Goal: Find specific page/section: Find specific page/section

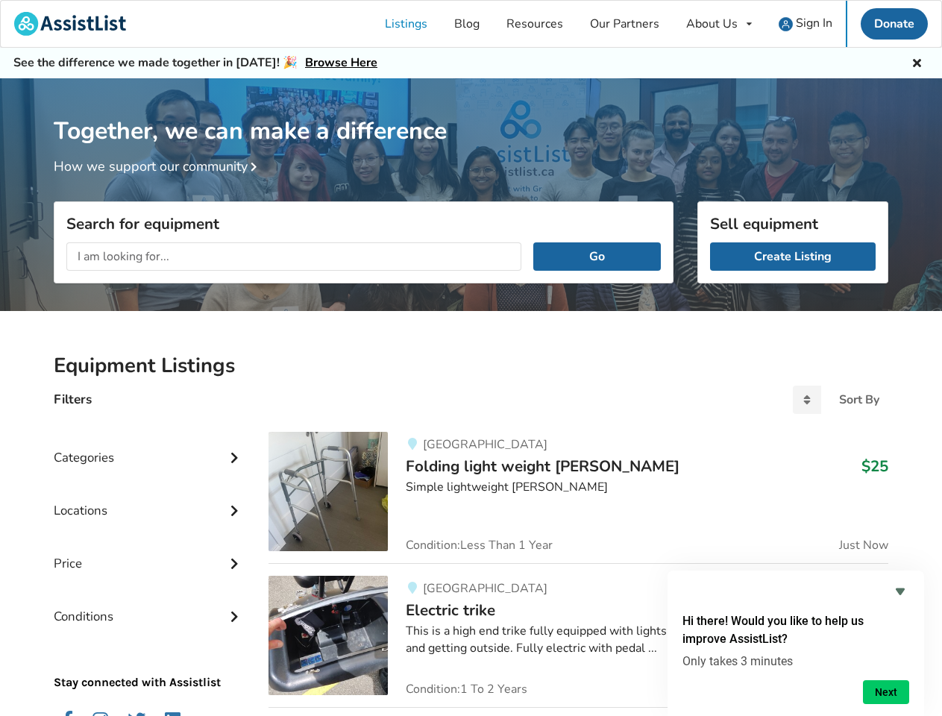
click at [719, 24] on div "About Us" at bounding box center [711, 24] width 51 height 12
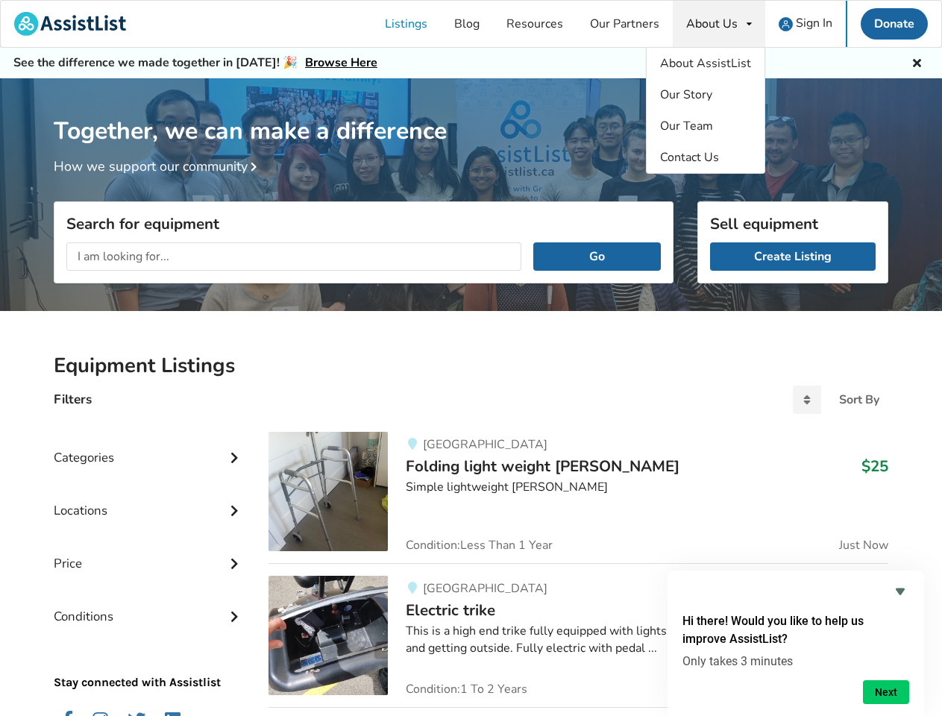
click at [917, 61] on icon at bounding box center [917, 61] width 14 height 12
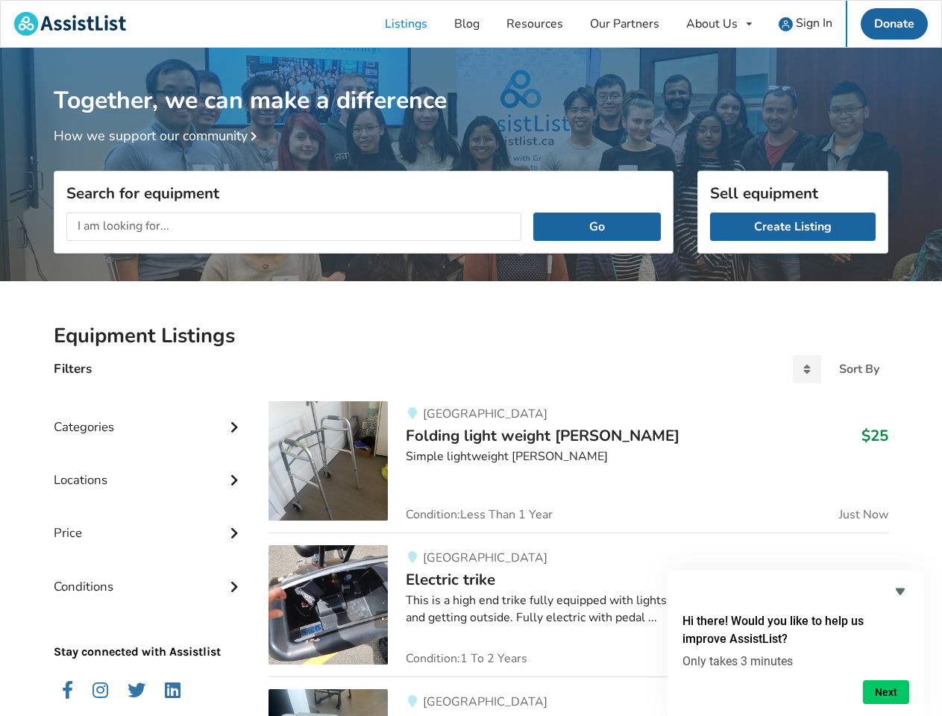
click at [254, 168] on div "Together, we can make a difference How we support our community" at bounding box center [471, 169] width 942 height 243
click at [597, 257] on div "Search for equipment Go" at bounding box center [364, 275] width 620 height 82
click at [149, 446] on div "Locations" at bounding box center [149, 468] width 191 height 53
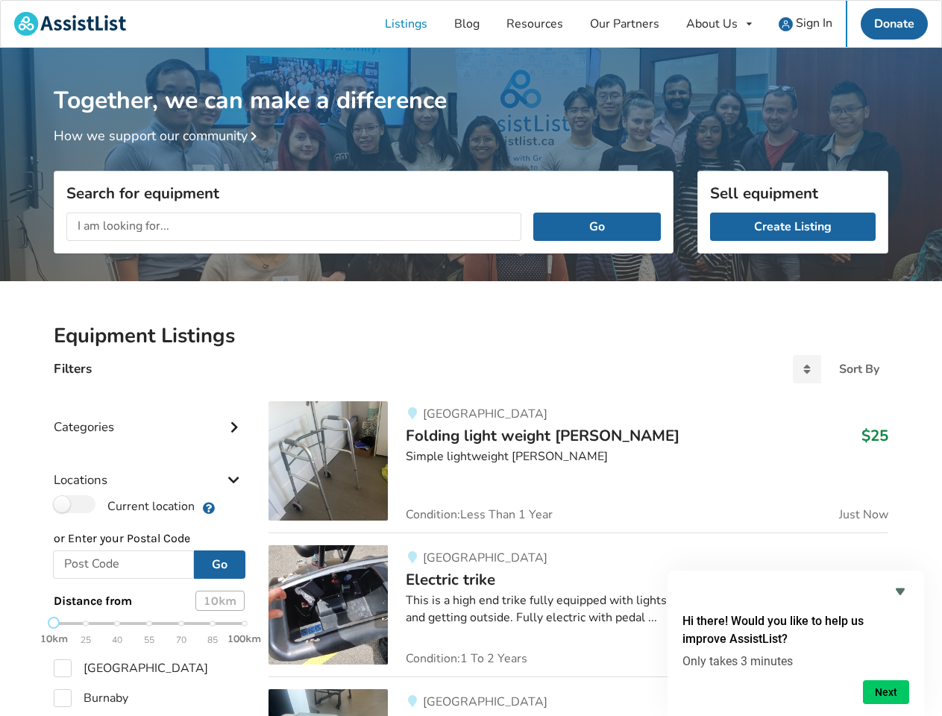
click at [234, 456] on div "Locations" at bounding box center [149, 468] width 191 height 53
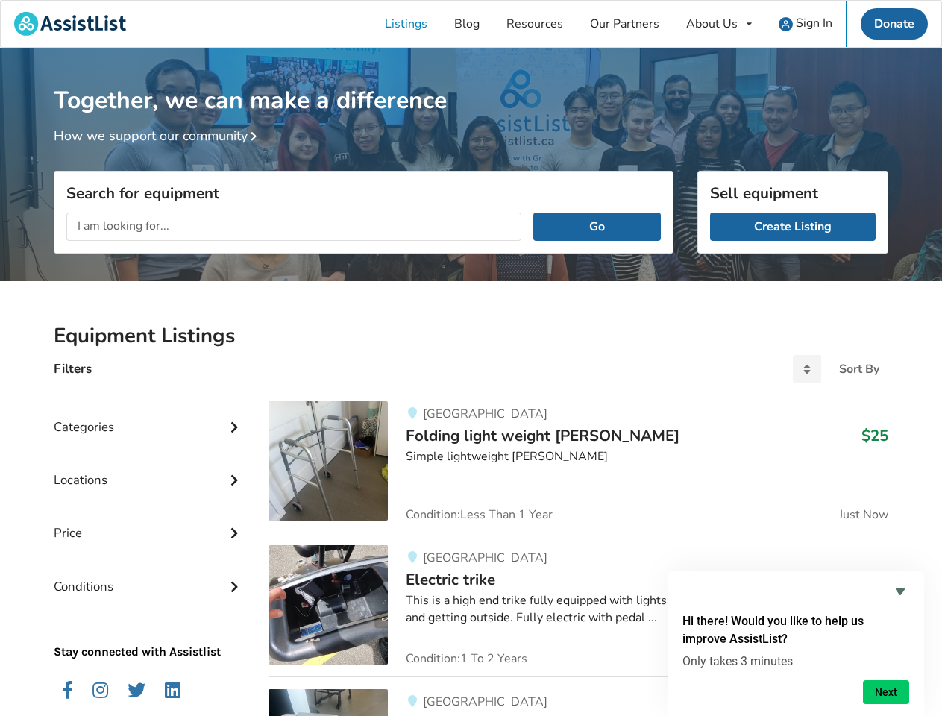
click at [149, 499] on div "Price" at bounding box center [149, 521] width 191 height 53
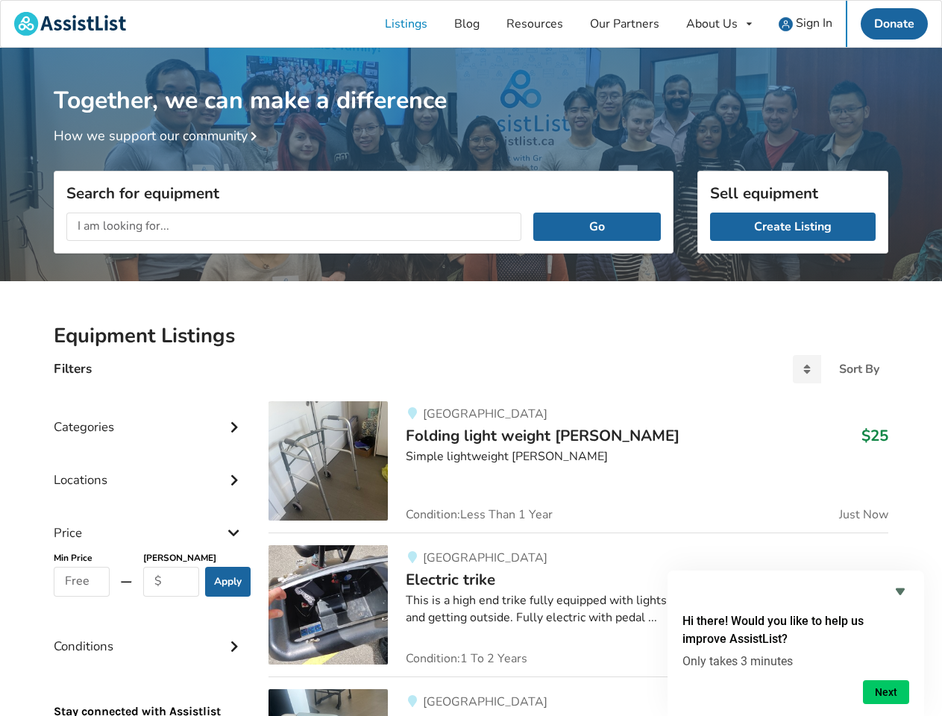
click at [234, 509] on div "Price" at bounding box center [149, 521] width 191 height 53
